Goal: Communication & Community: Ask a question

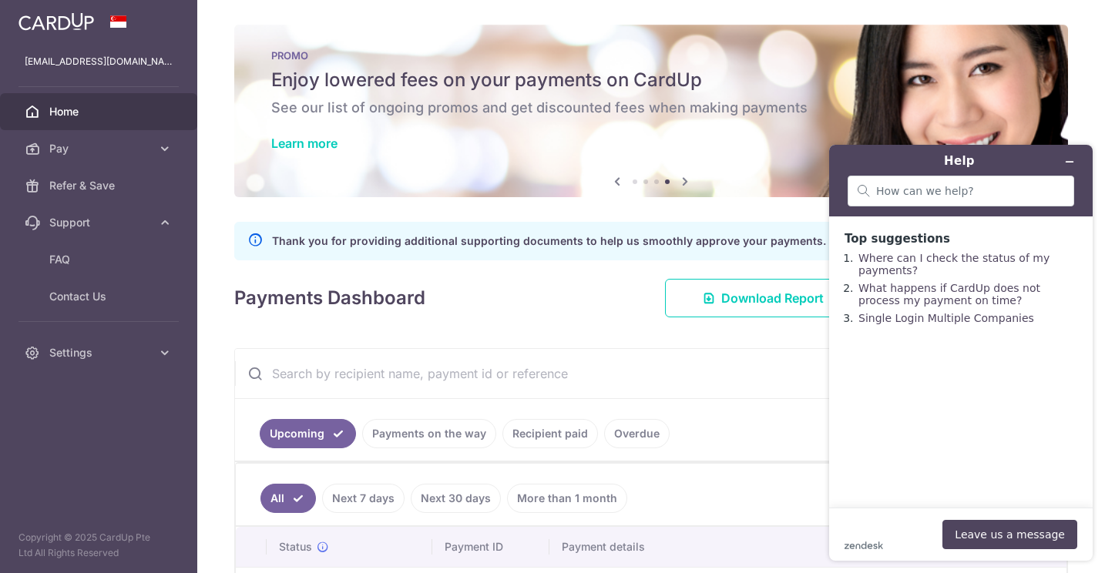
click at [1068, 165] on icon "Minimise widget" at bounding box center [1069, 161] width 11 height 11
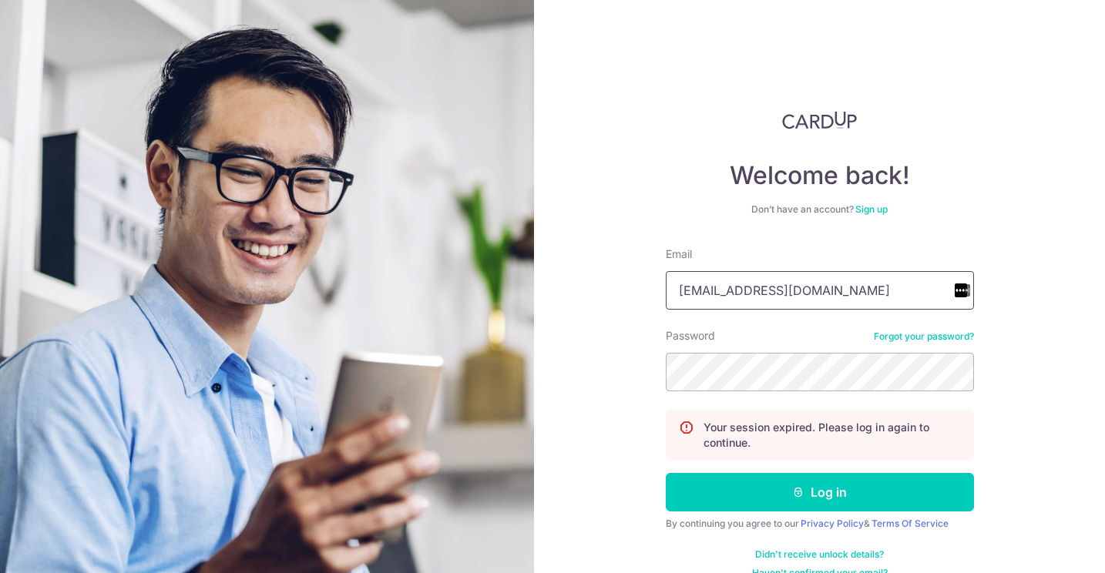
type input "[EMAIL_ADDRESS][DOMAIN_NAME]"
click at [816, 492] on button "Log in" at bounding box center [819, 492] width 308 height 39
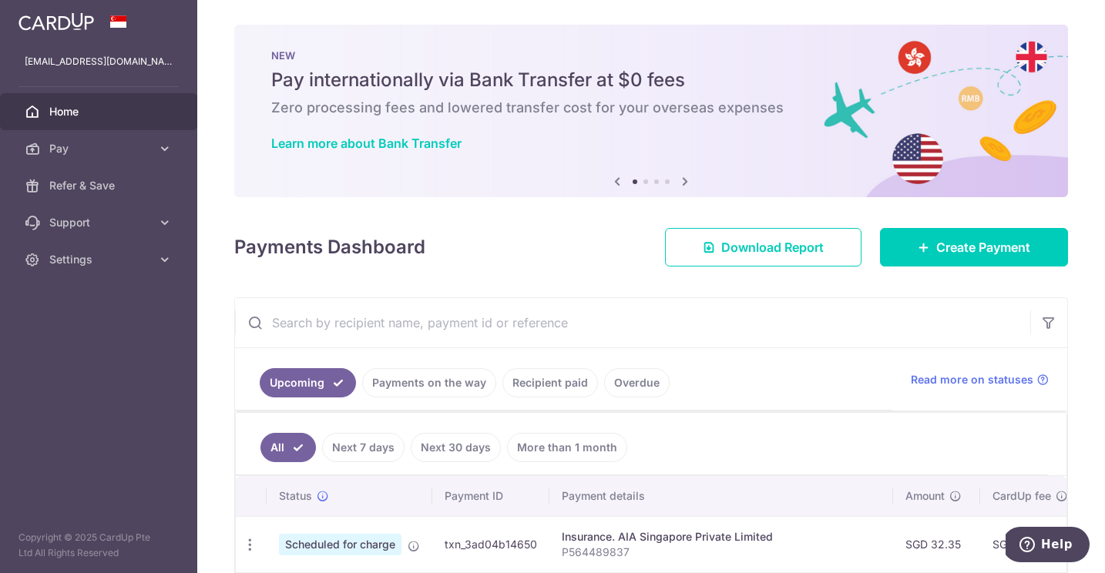
click at [617, 393] on link "Overdue" at bounding box center [636, 382] width 65 height 29
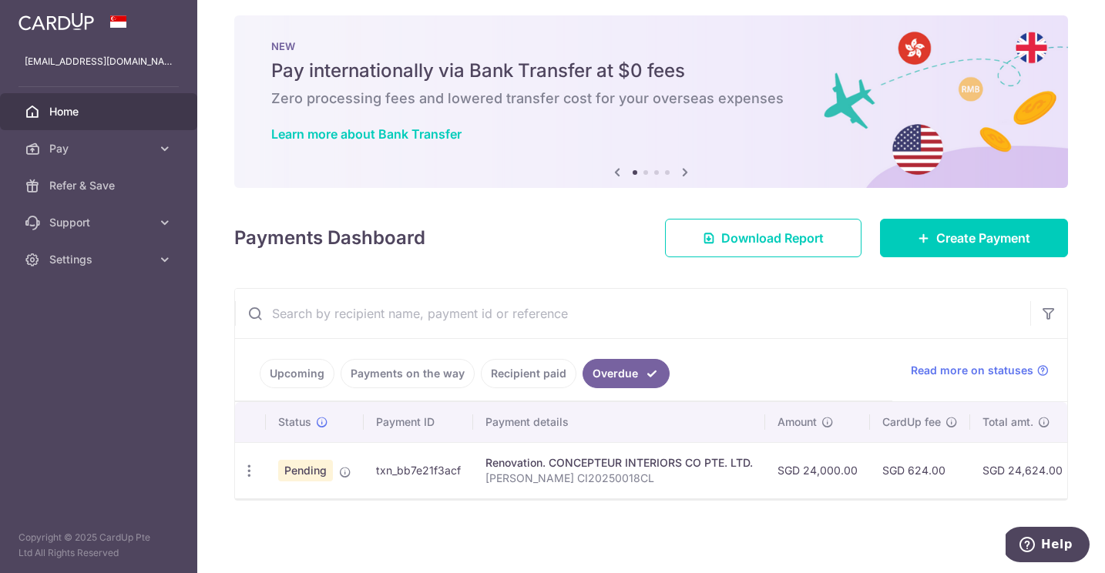
scroll to position [9, 0]
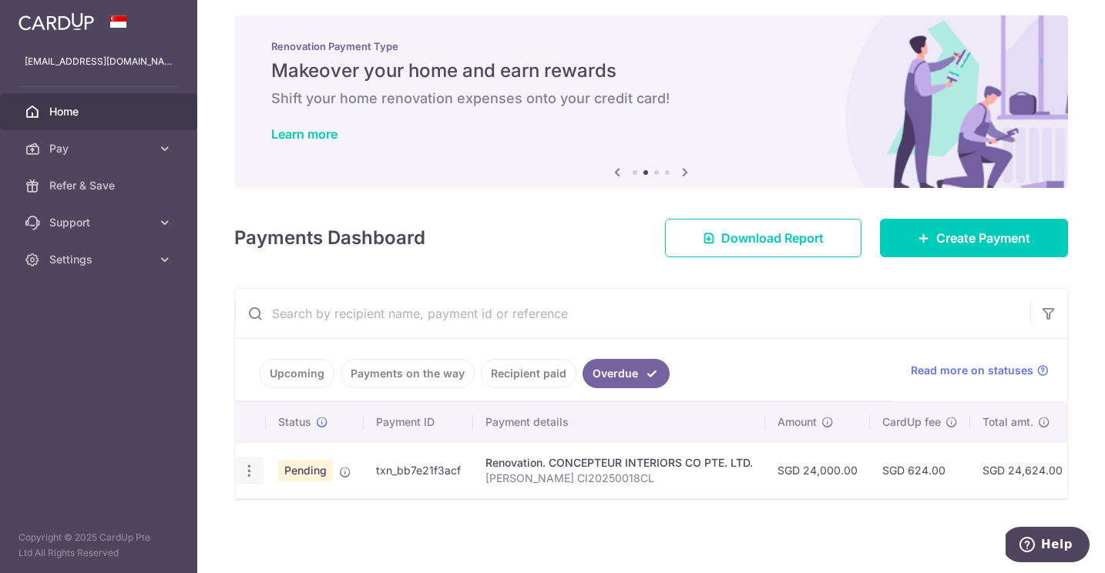
click at [251, 470] on icon "button" at bounding box center [249, 471] width 16 height 16
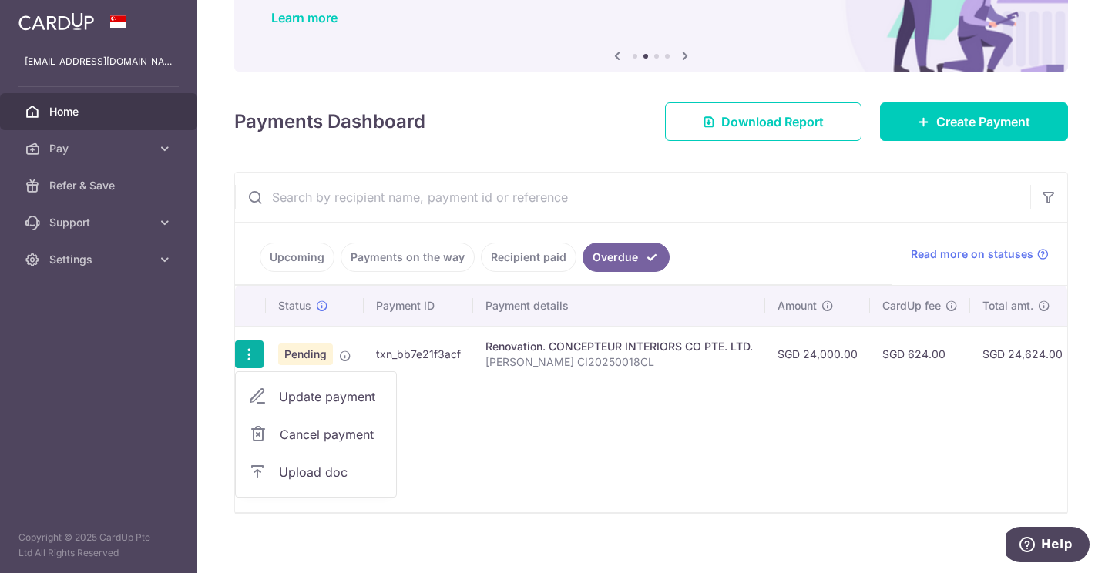
click at [297, 395] on span "Update payment" at bounding box center [331, 396] width 105 height 18
radio input "true"
type input "24,000.00"
type input "04/09/2025"
type input "Christine Yak CI20250018CL"
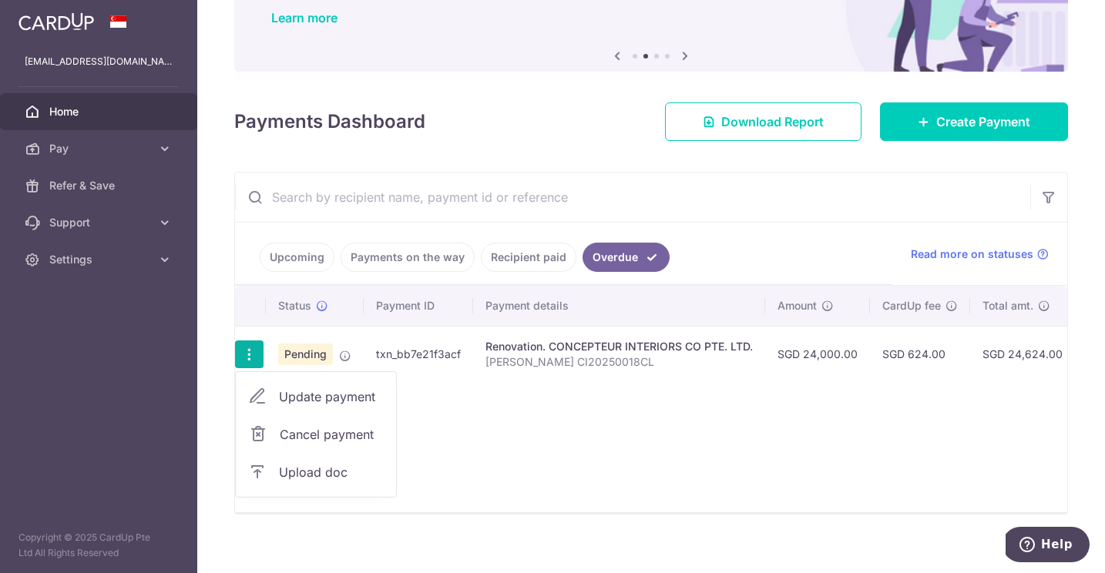
type input "40%"
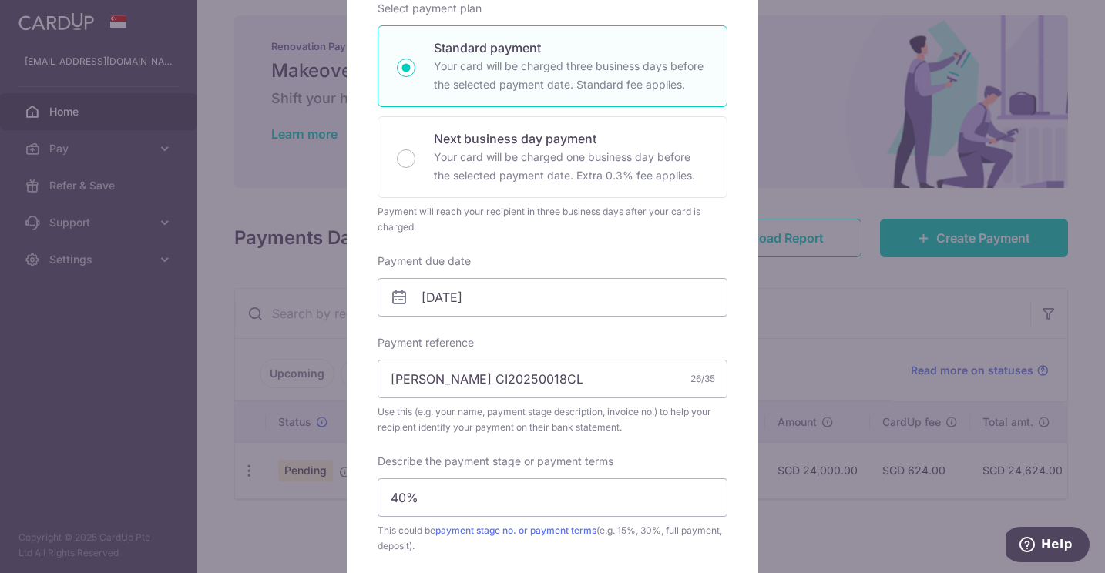
scroll to position [253, 0]
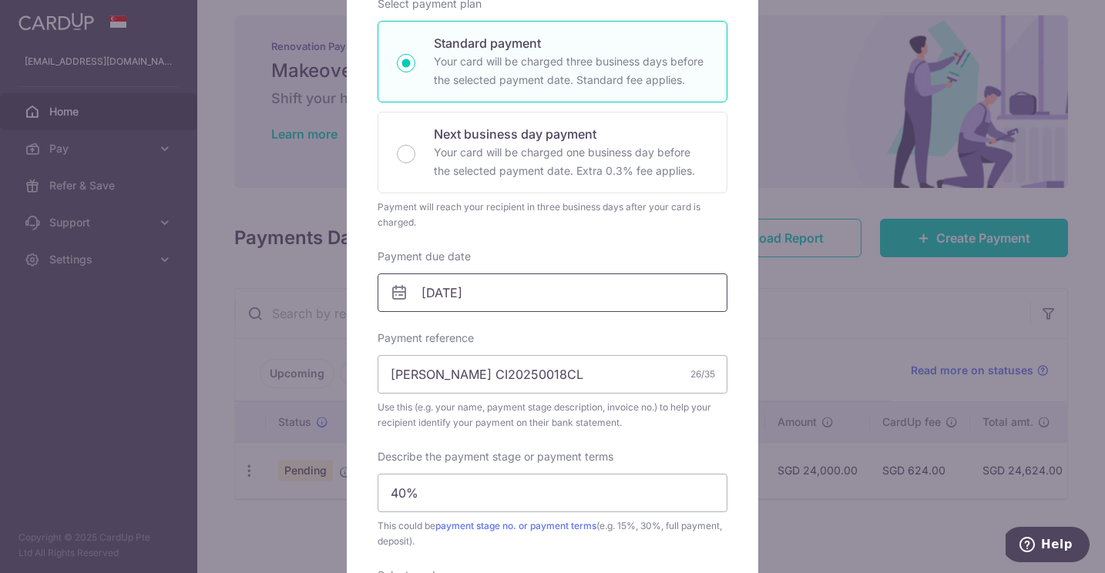
click at [503, 299] on input "04/09/2025" at bounding box center [552, 292] width 350 height 39
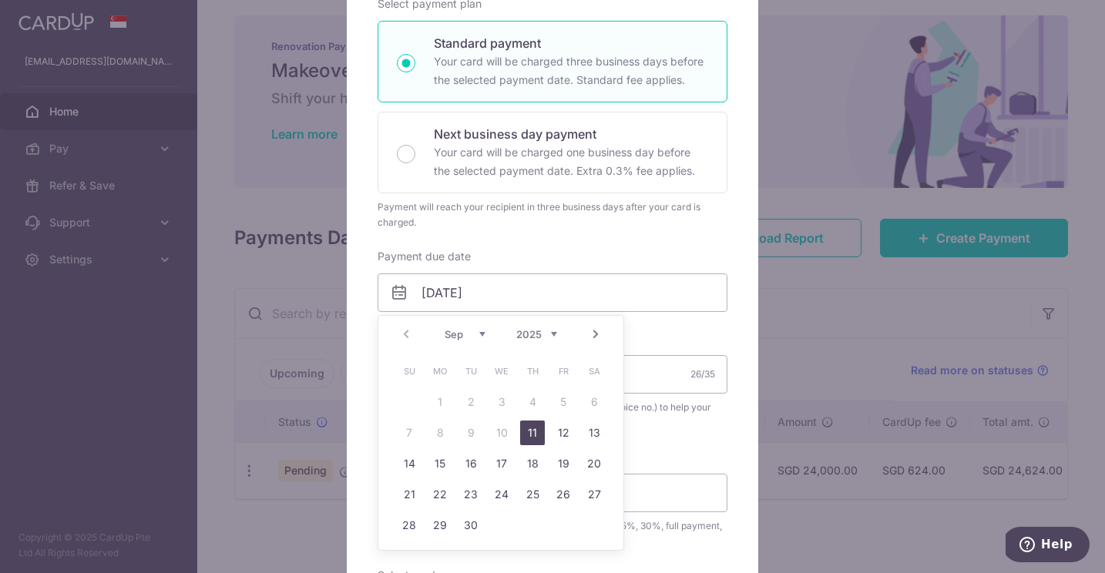
click at [537, 434] on link "11" at bounding box center [532, 433] width 25 height 25
type input "11/09/2025"
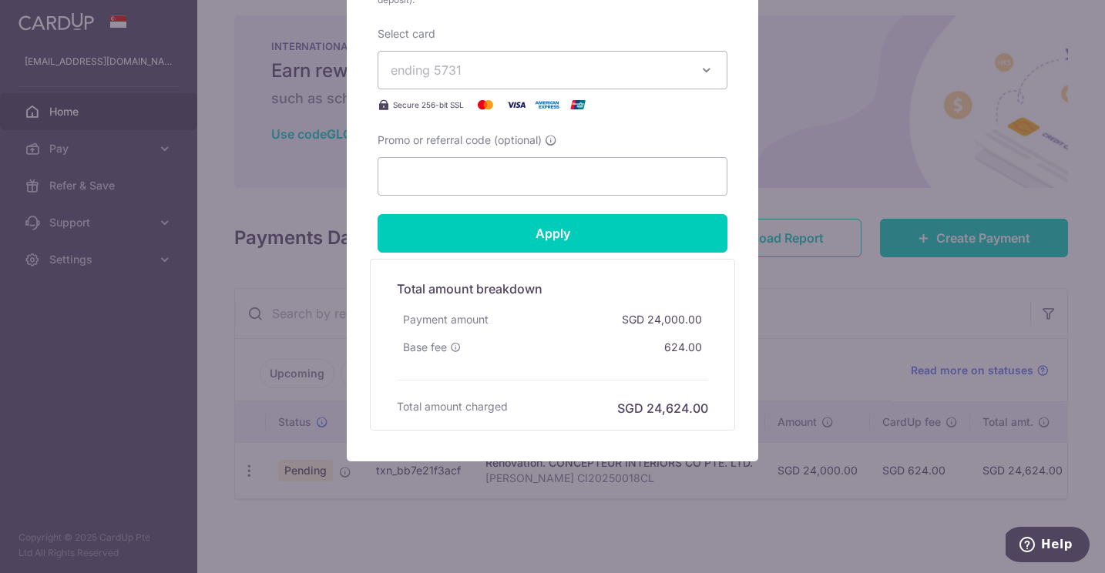
scroll to position [816, 0]
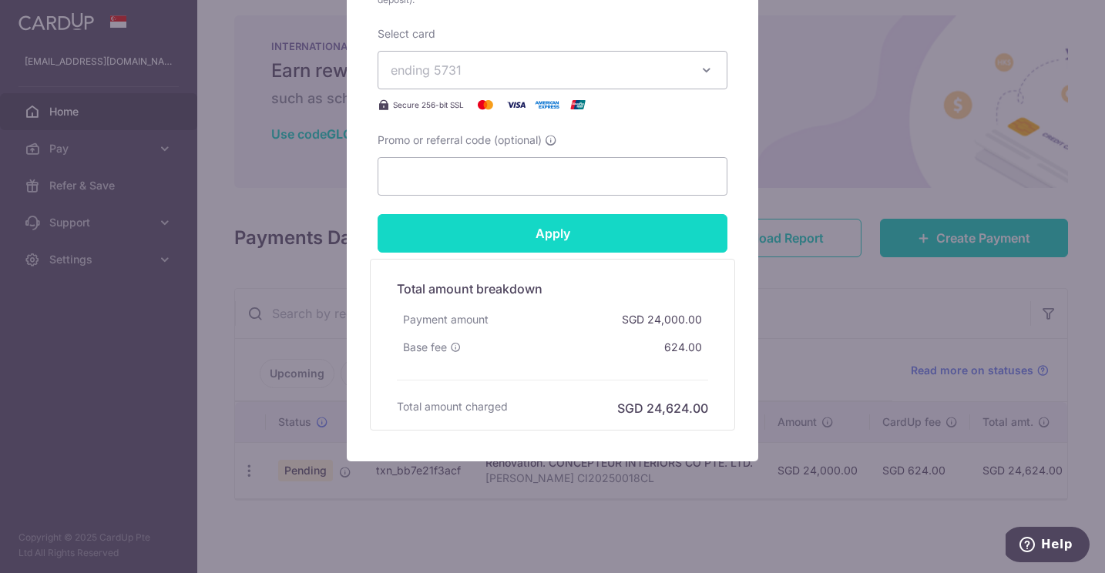
click at [560, 243] on input "Apply" at bounding box center [552, 233] width 350 height 39
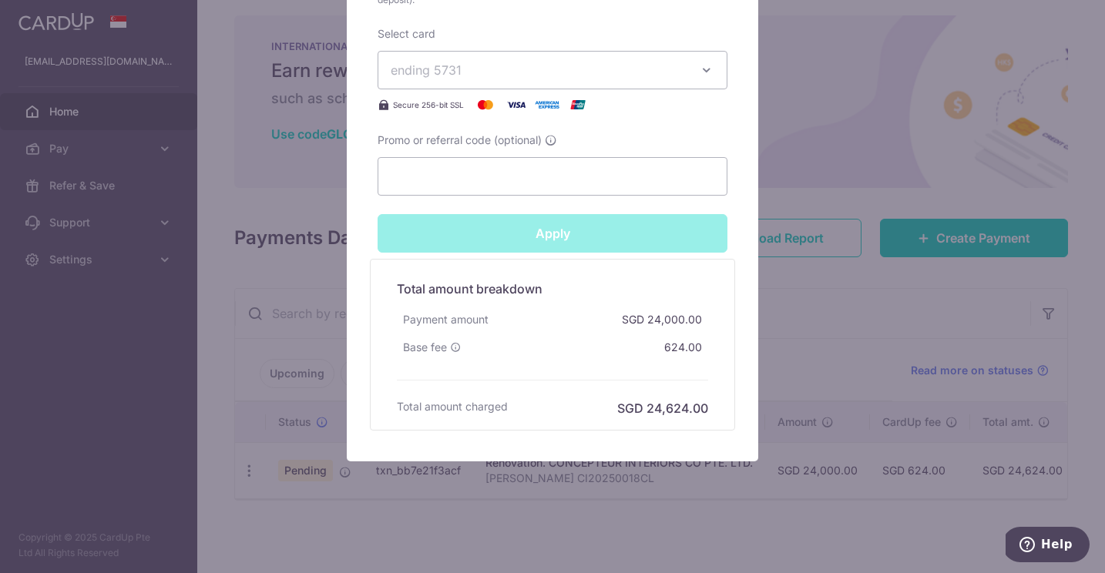
type input "Successfully Applied"
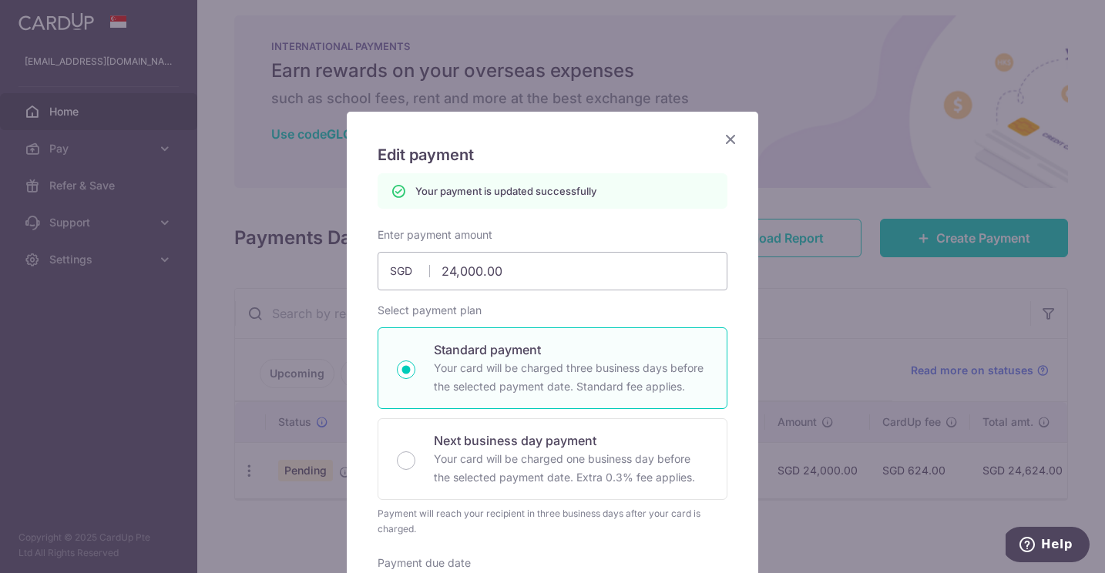
scroll to position [0, 0]
click at [726, 141] on icon "Close" at bounding box center [730, 138] width 18 height 19
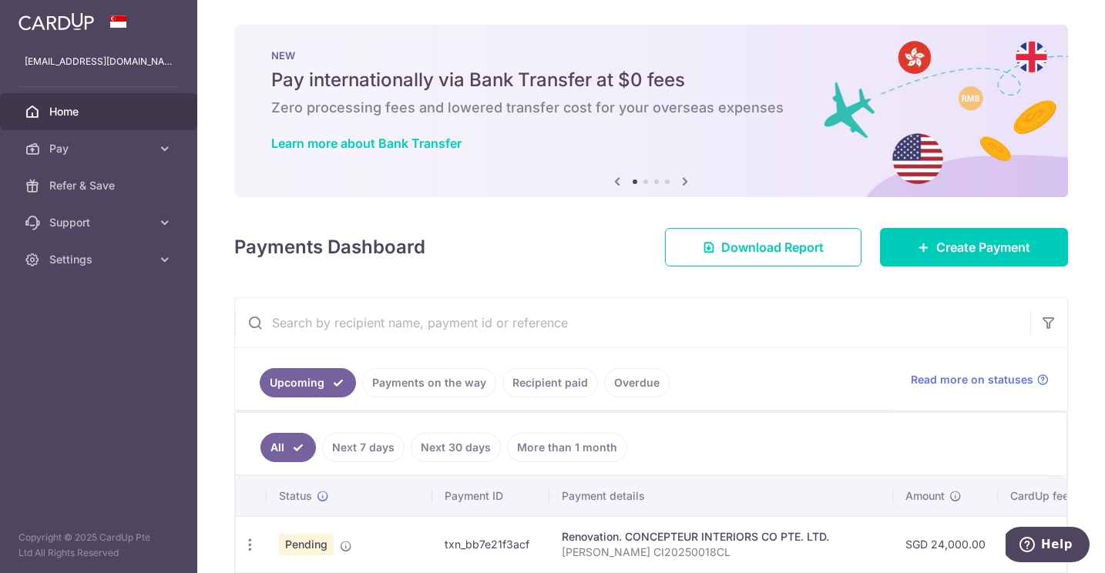
click at [837, 359] on ul "Upcoming Payments on the way Recipient paid Overdue" at bounding box center [563, 379] width 657 height 62
click at [1044, 541] on span "Help" at bounding box center [1057, 545] width 32 height 14
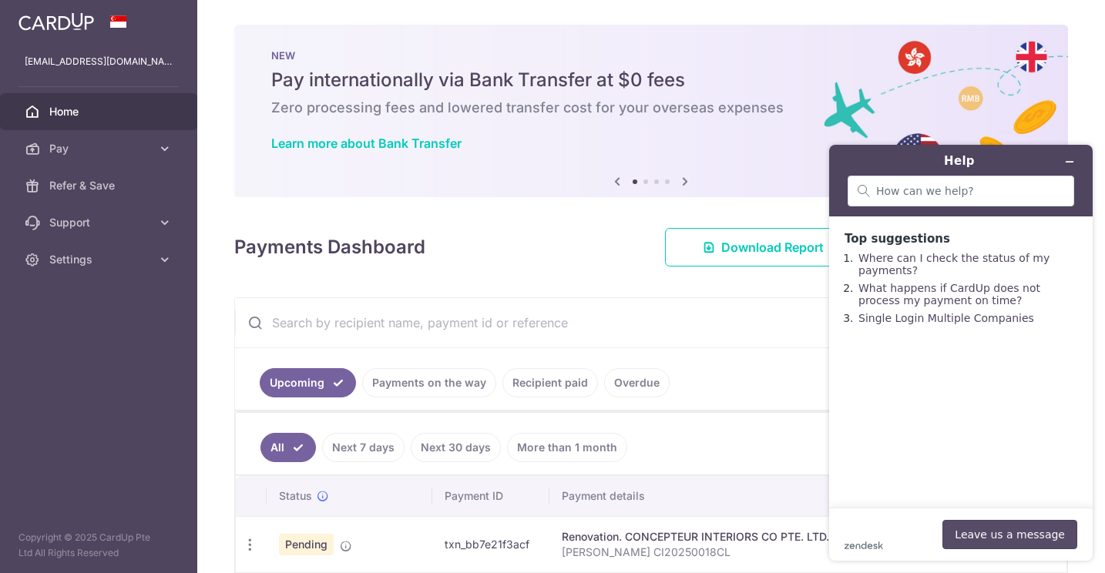
click at [981, 536] on button "Leave us a message" at bounding box center [1009, 534] width 135 height 29
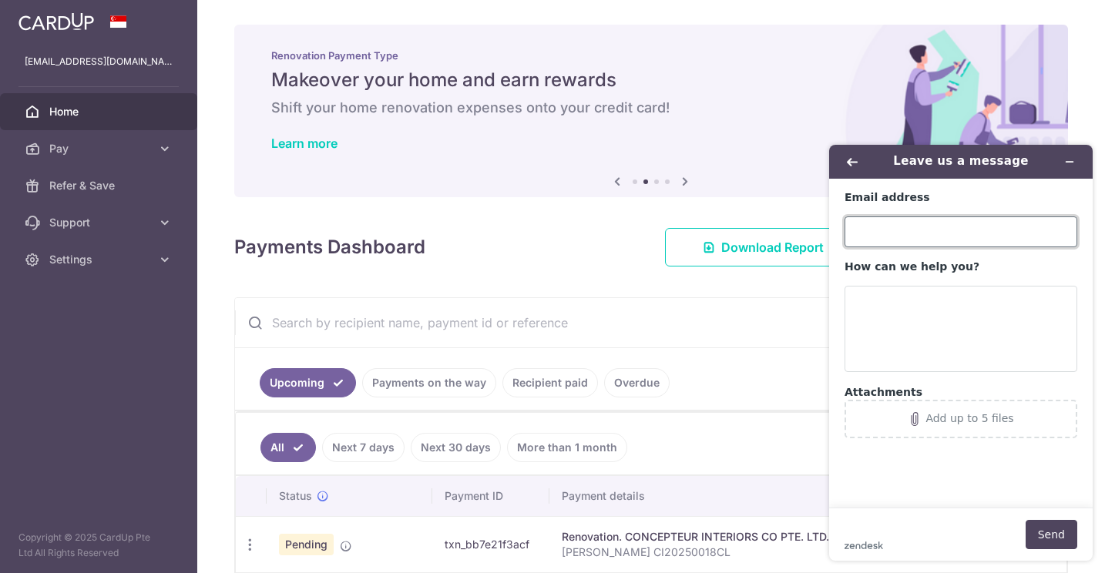
click at [908, 222] on input "Email address" at bounding box center [960, 231] width 233 height 31
type input "[EMAIL_ADDRESS][DOMAIN_NAME]"
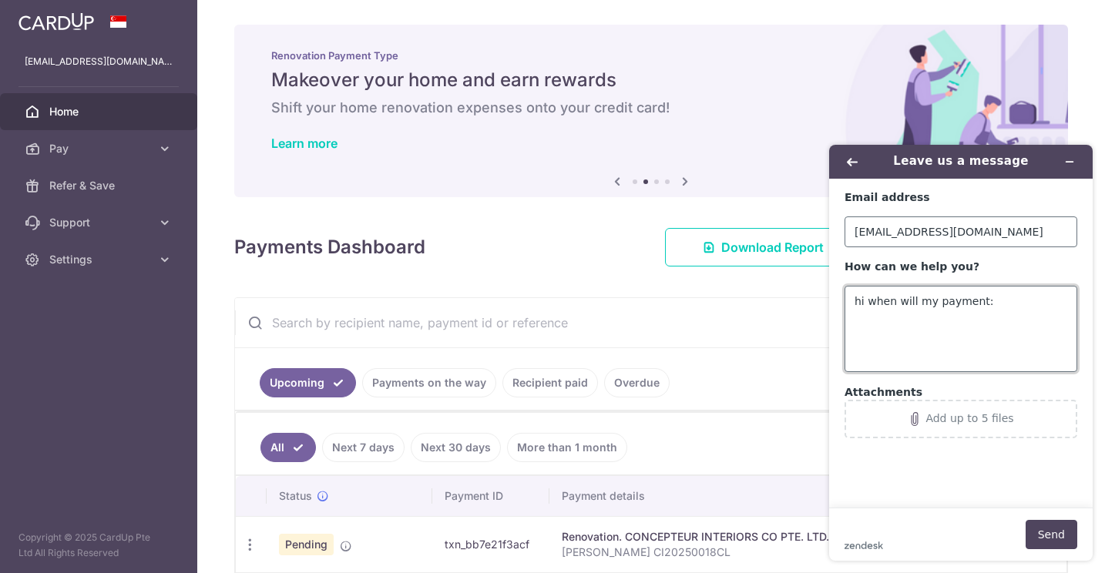
paste textarea "3017 BEDOK NORTH STREET 5 #01-13 GOURMET EAST KITCHEN Singapore, 486121"
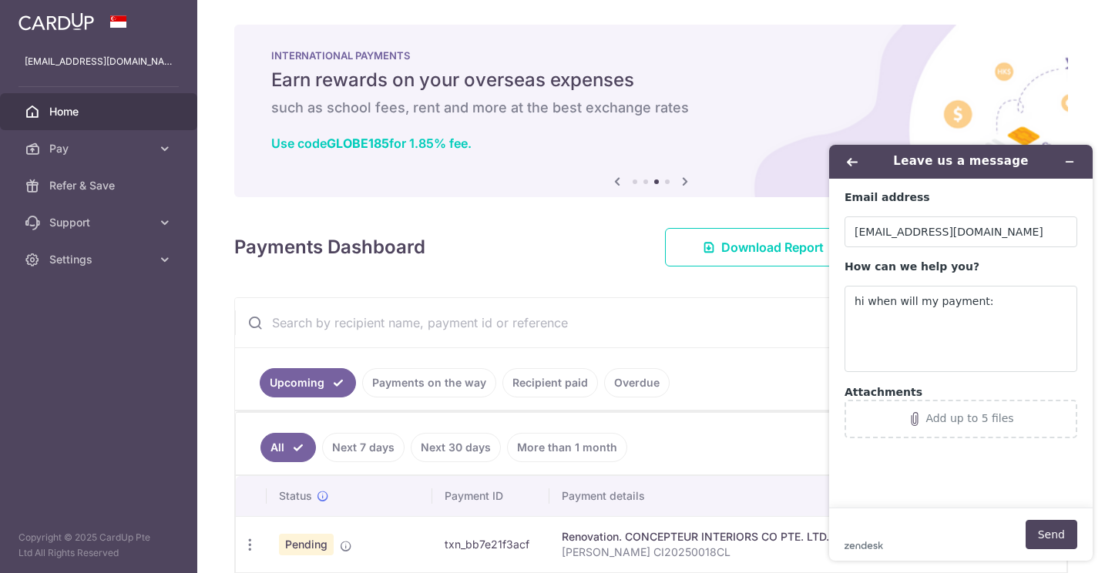
click at [498, 549] on td "txn_bb7e21f3acf" at bounding box center [490, 544] width 117 height 56
copy td "txn_bb7e21f3acf"
click at [1004, 302] on textarea "hi when will my payment:" at bounding box center [960, 329] width 233 height 86
paste textarea "txn_bb7e21f3acf"
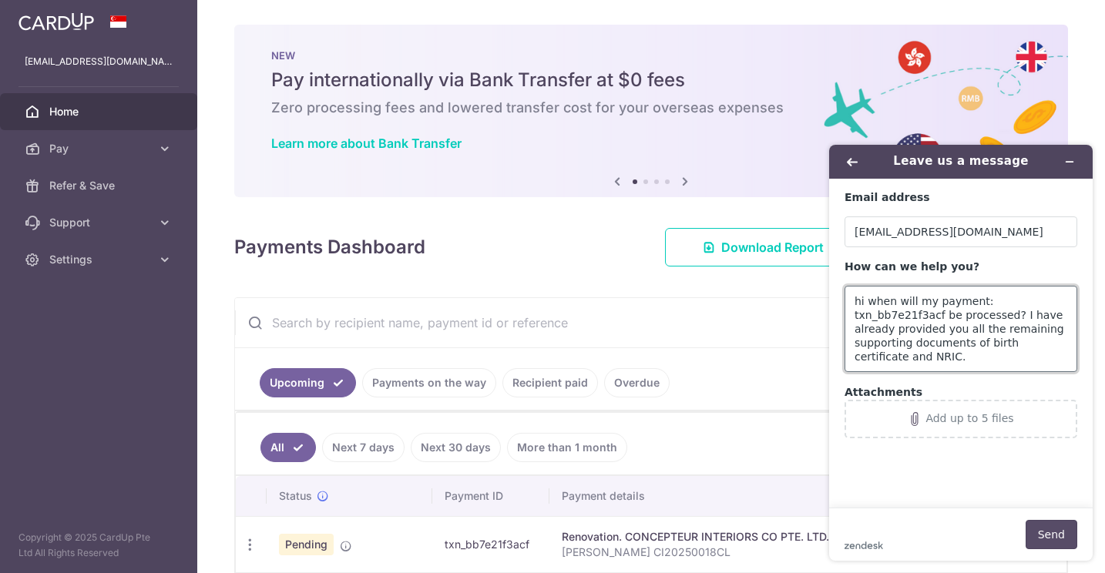
type textarea "hi when will my payment: txn_bb7e21f3acf be processed? I have already provided …"
click at [1040, 536] on button "Send" at bounding box center [1051, 534] width 52 height 29
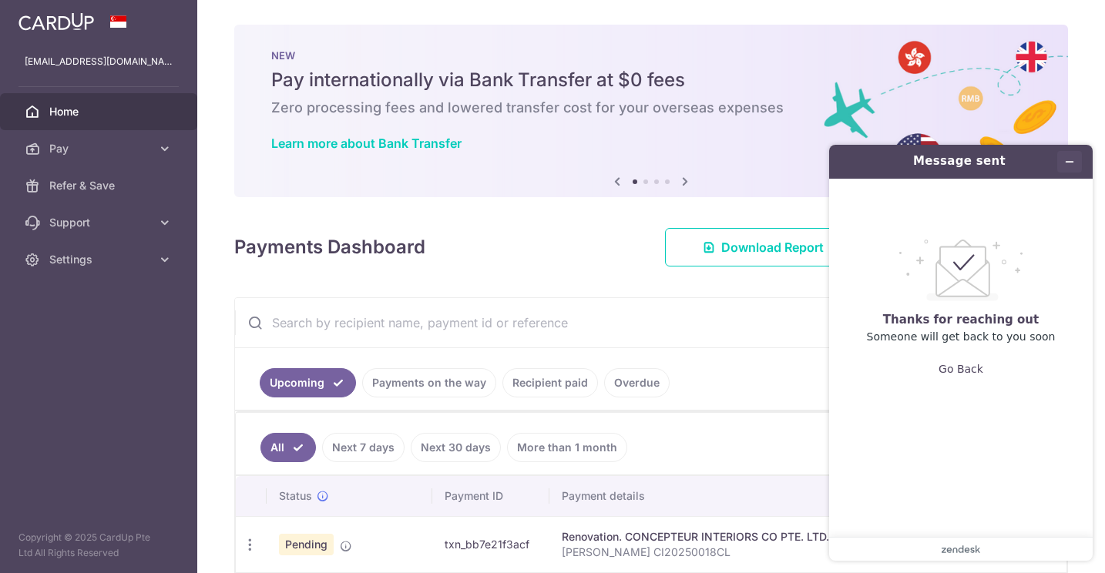
click at [1070, 165] on icon "Minimise widget" at bounding box center [1069, 161] width 11 height 11
